Goal: Navigation & Orientation: Find specific page/section

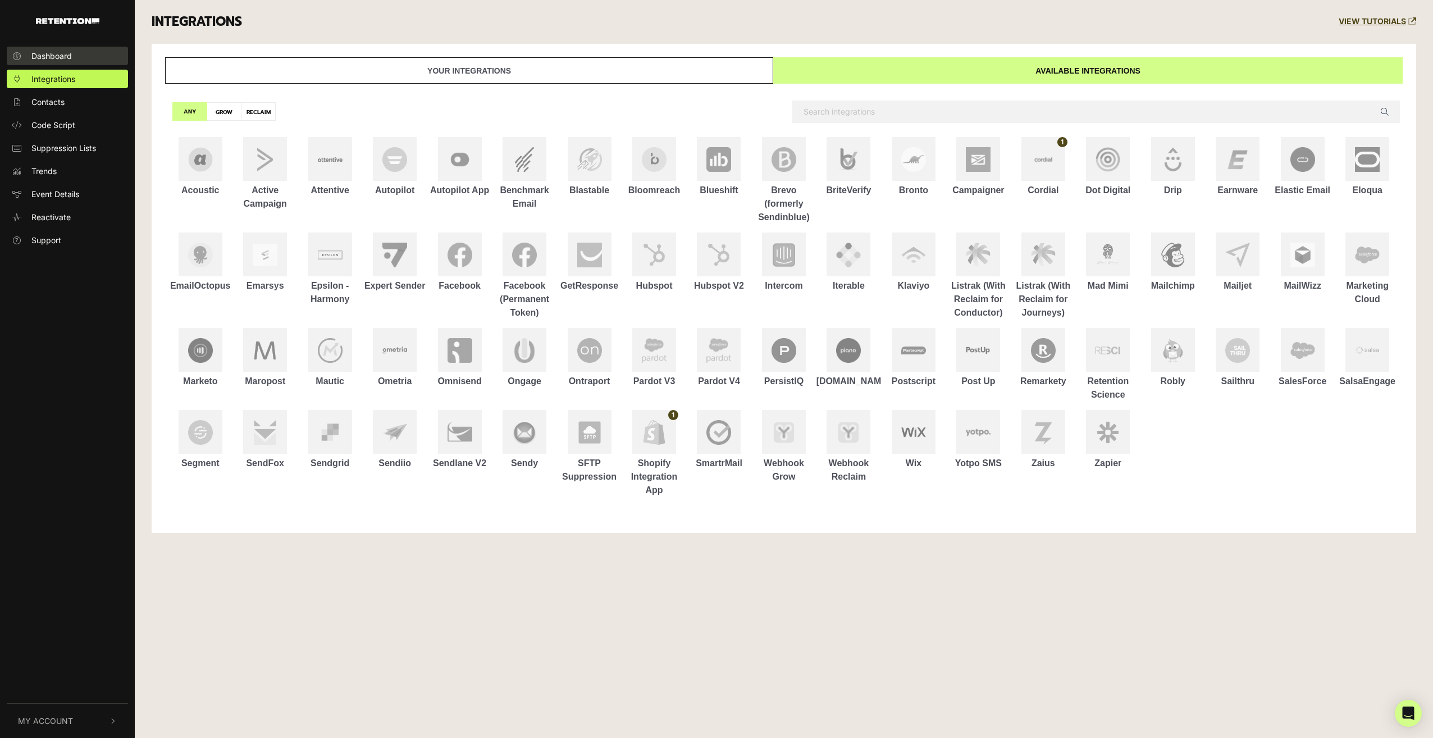
click at [54, 57] on span "Dashboard" at bounding box center [51, 56] width 40 height 12
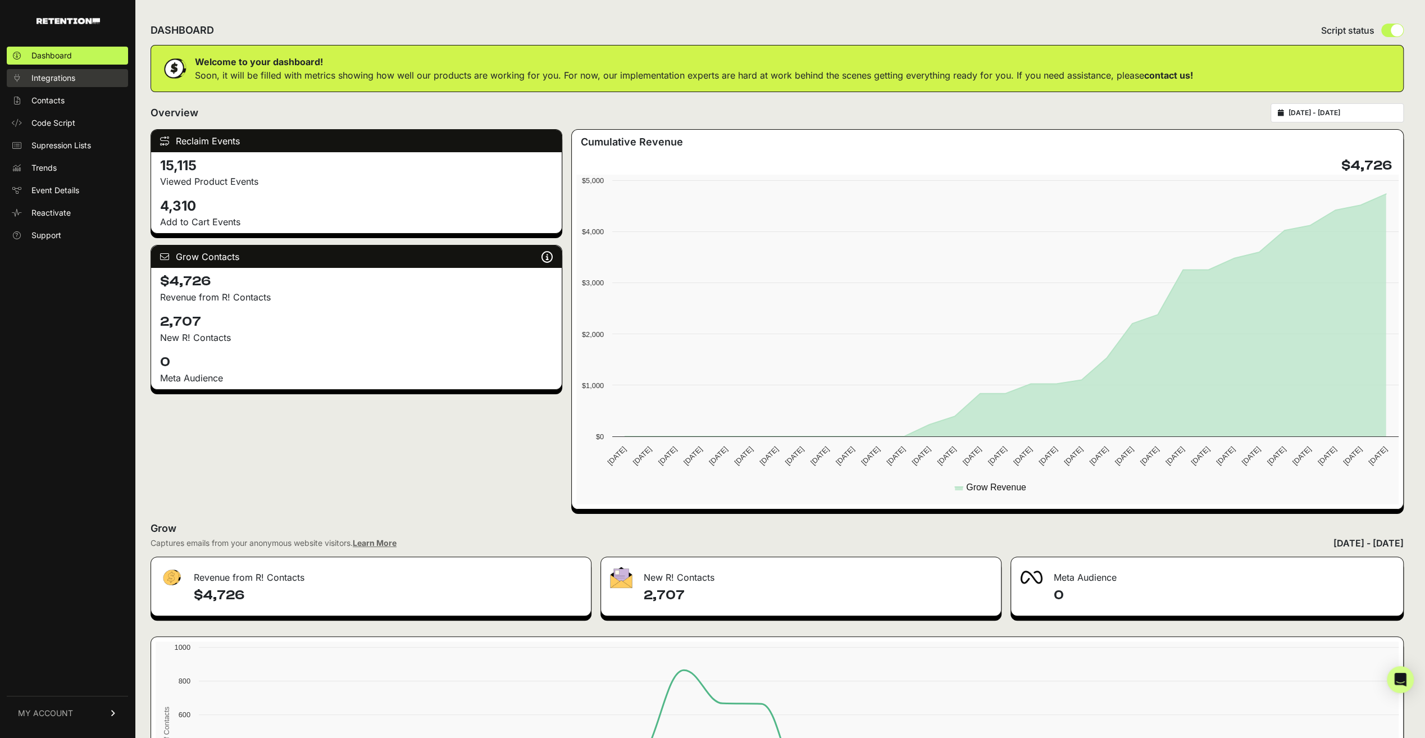
click at [53, 75] on span "Integrations" at bounding box center [53, 77] width 44 height 11
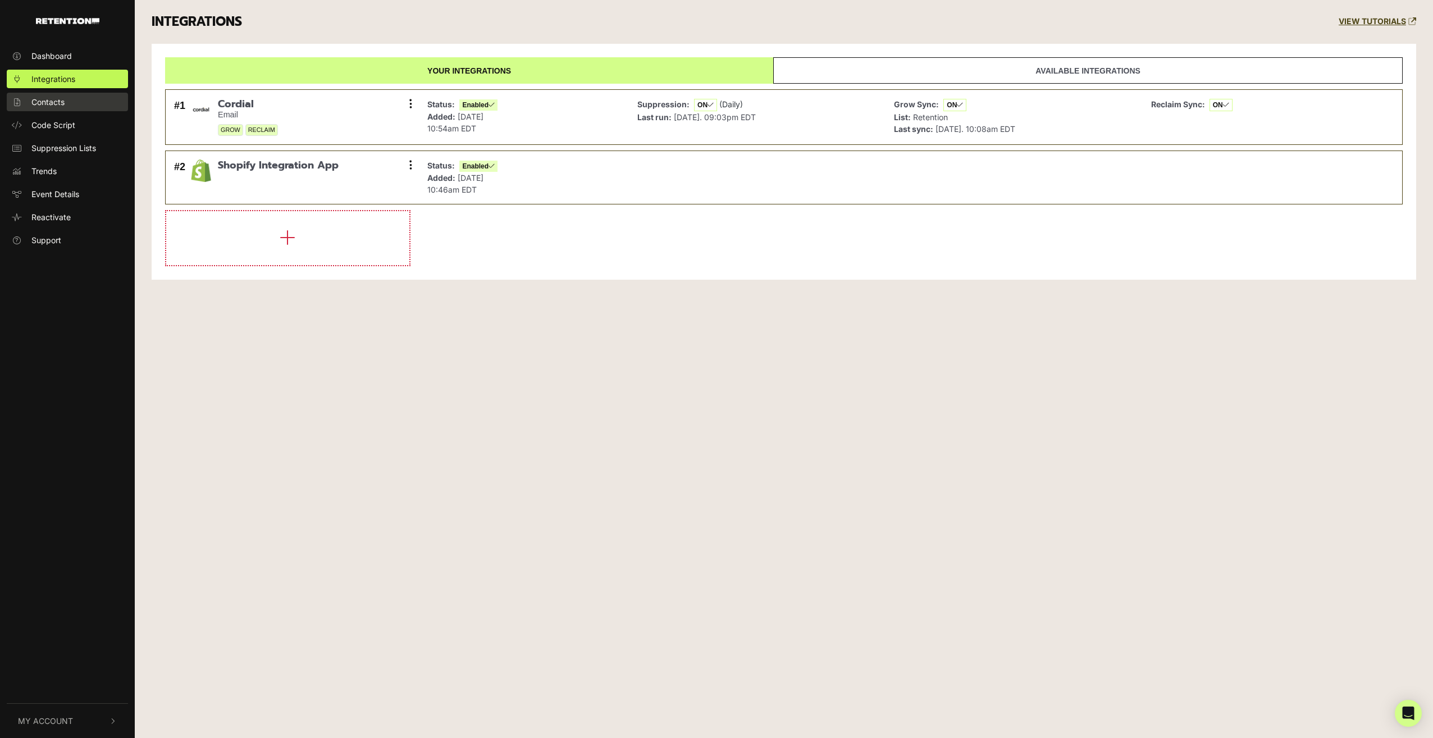
click at [31, 102] on span "Contacts" at bounding box center [47, 102] width 33 height 12
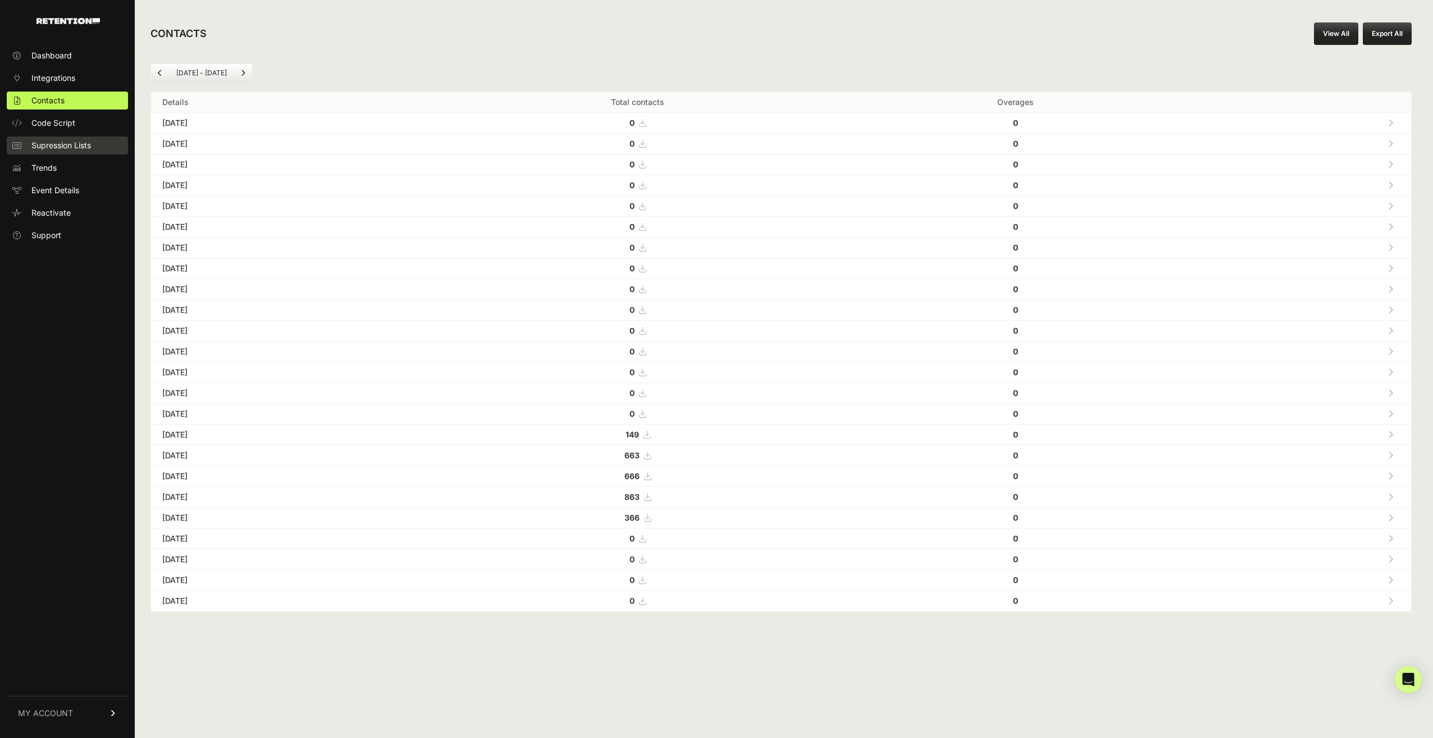
click at [52, 149] on span "Supression Lists" at bounding box center [61, 145] width 60 height 11
